Goal: Feedback & Contribution: Submit feedback/report problem

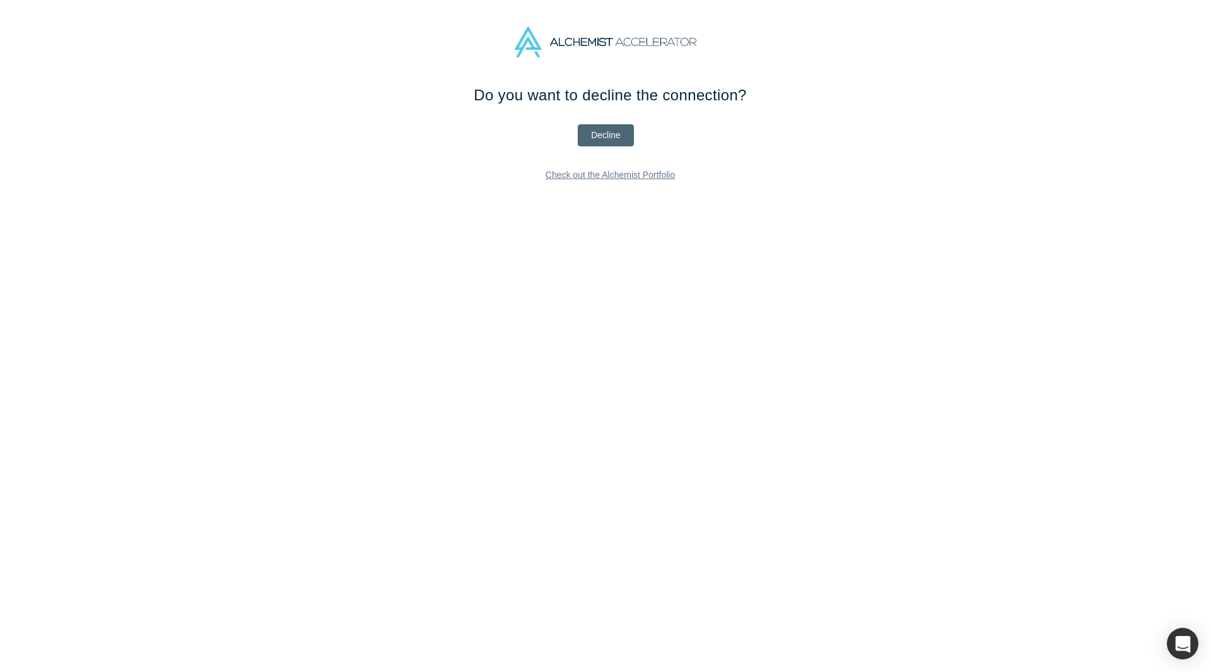
click at [604, 126] on button "Decline" at bounding box center [606, 135] width 56 height 22
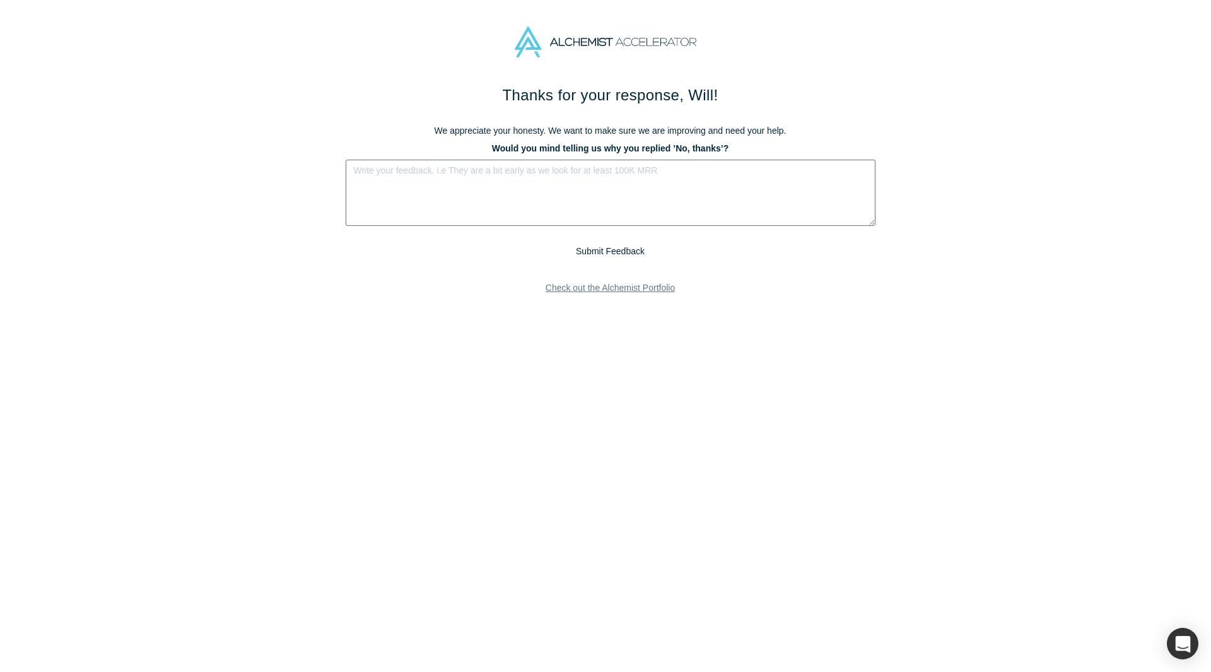
click at [594, 245] on button "Submit Feedback" at bounding box center [611, 252] width 78 height 16
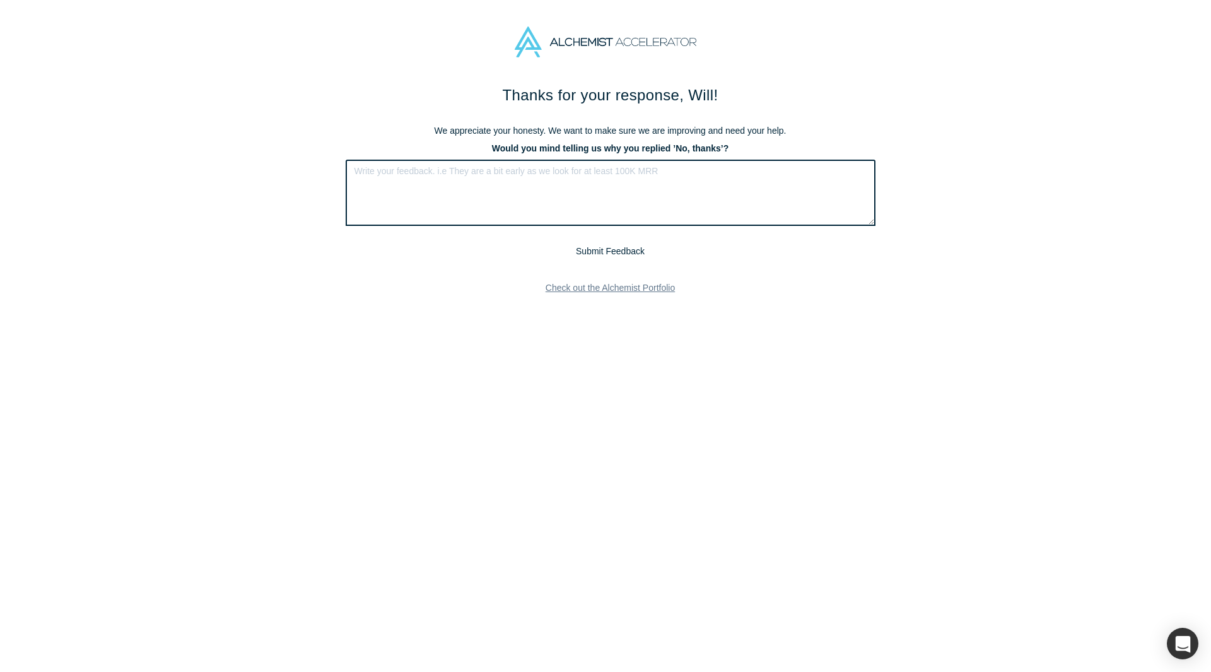
click at [534, 199] on textarea at bounding box center [611, 193] width 530 height 66
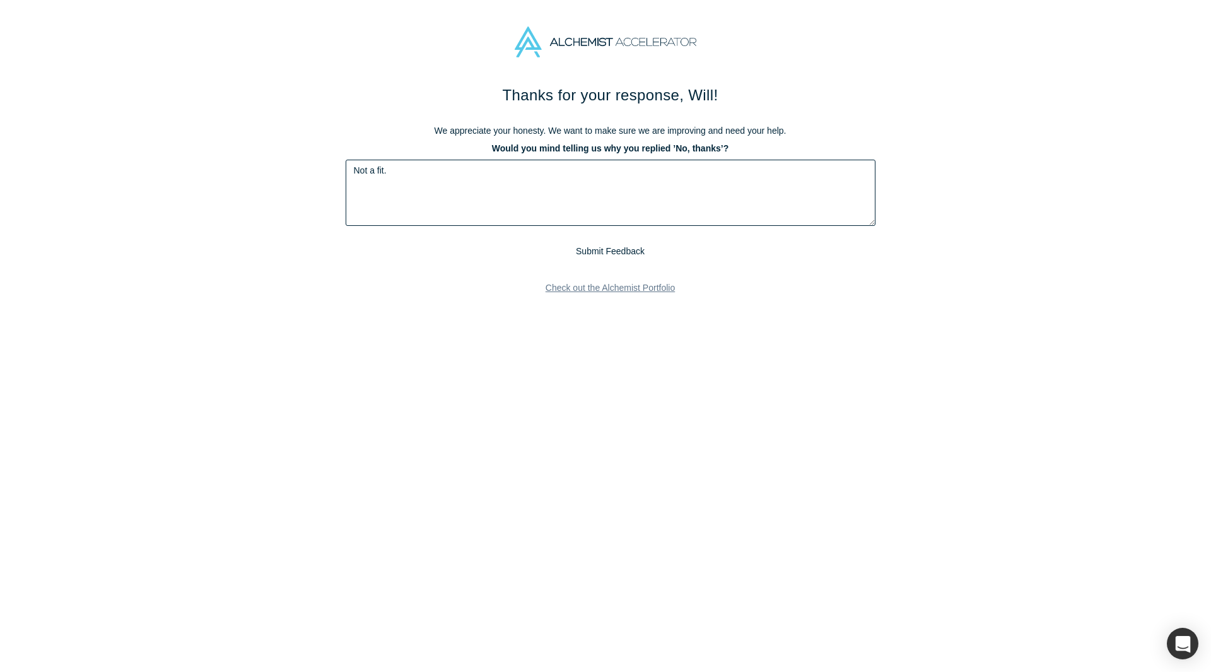
type textarea "Not a fit."
click at [610, 249] on button "Submit Feedback" at bounding box center [611, 252] width 78 height 16
